Goal: Find specific page/section: Find specific page/section

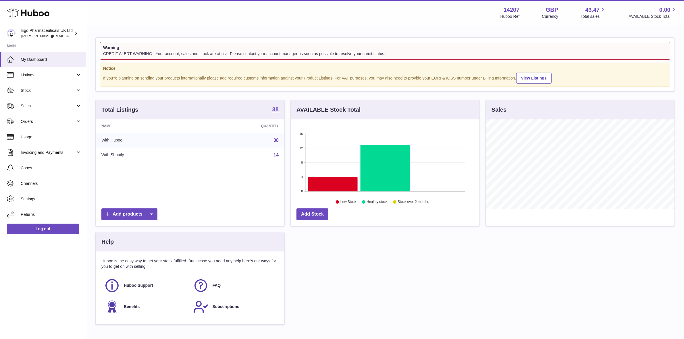
scroll to position [89, 189]
click at [34, 88] on span "Stock" at bounding box center [48, 90] width 55 height 5
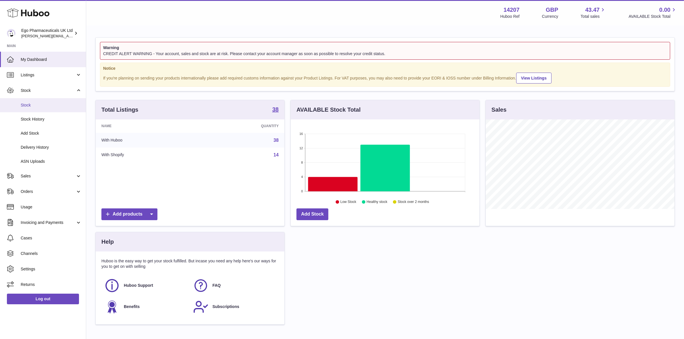
click at [27, 104] on span "Stock" at bounding box center [51, 105] width 61 height 5
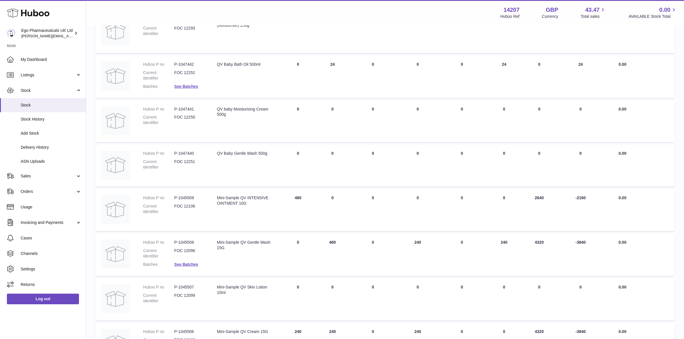
scroll to position [108, 0]
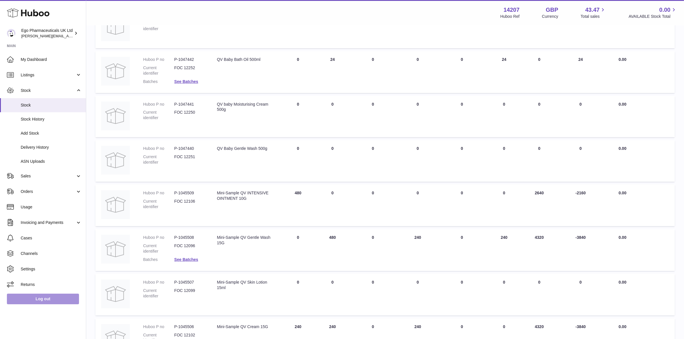
click at [36, 297] on link "Log out" at bounding box center [43, 299] width 72 height 10
